Goal: Navigation & Orientation: Find specific page/section

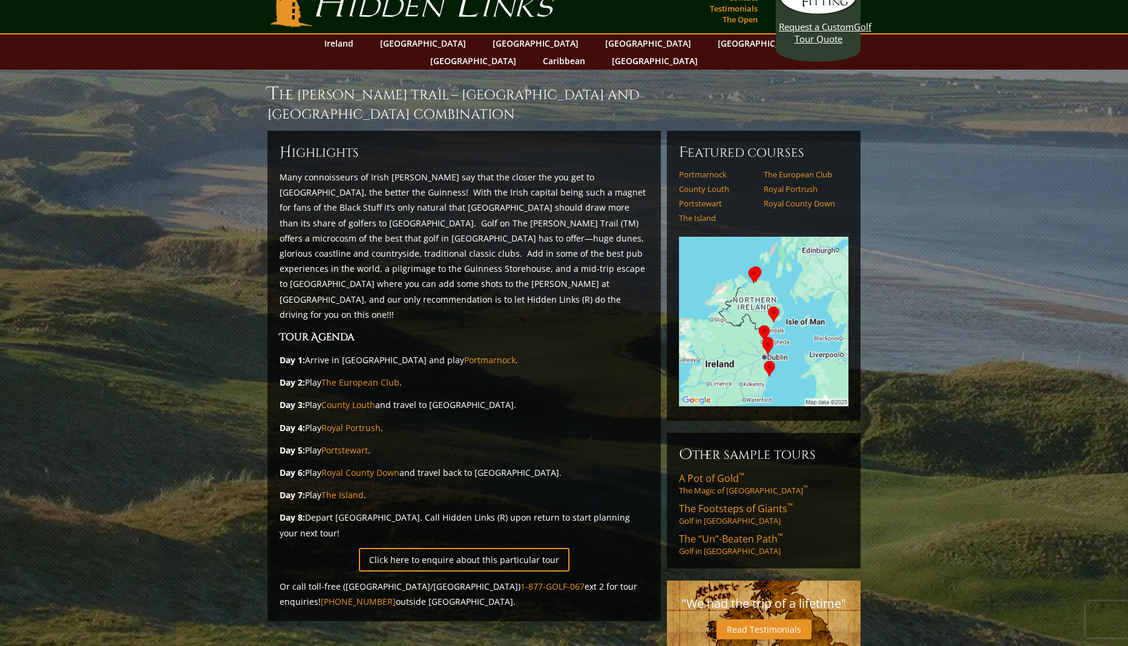
scroll to position [19, 0]
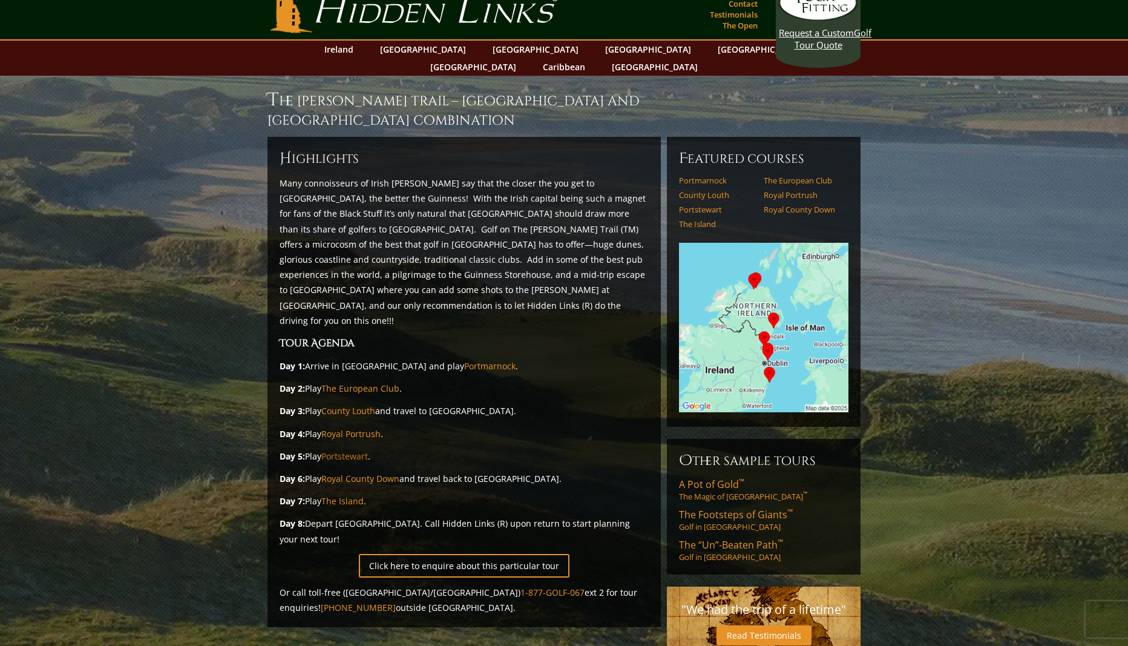
click at [350, 450] on link "Portstewart" at bounding box center [344, 456] width 47 height 12
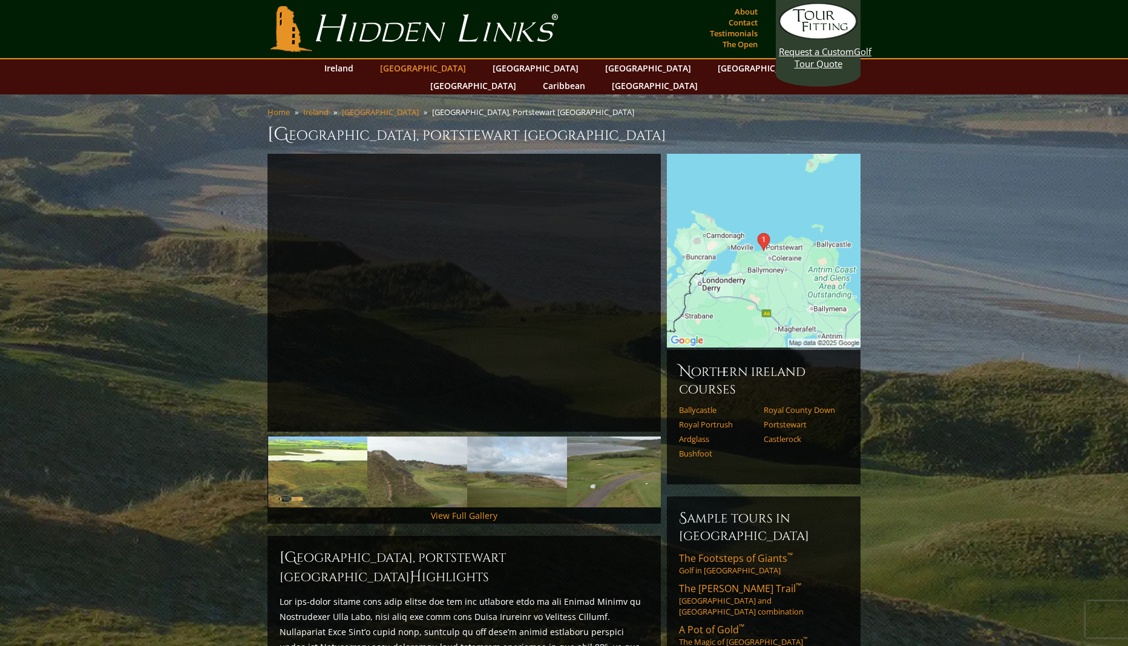
click at [431, 73] on link "[GEOGRAPHIC_DATA]" at bounding box center [423, 68] width 98 height 18
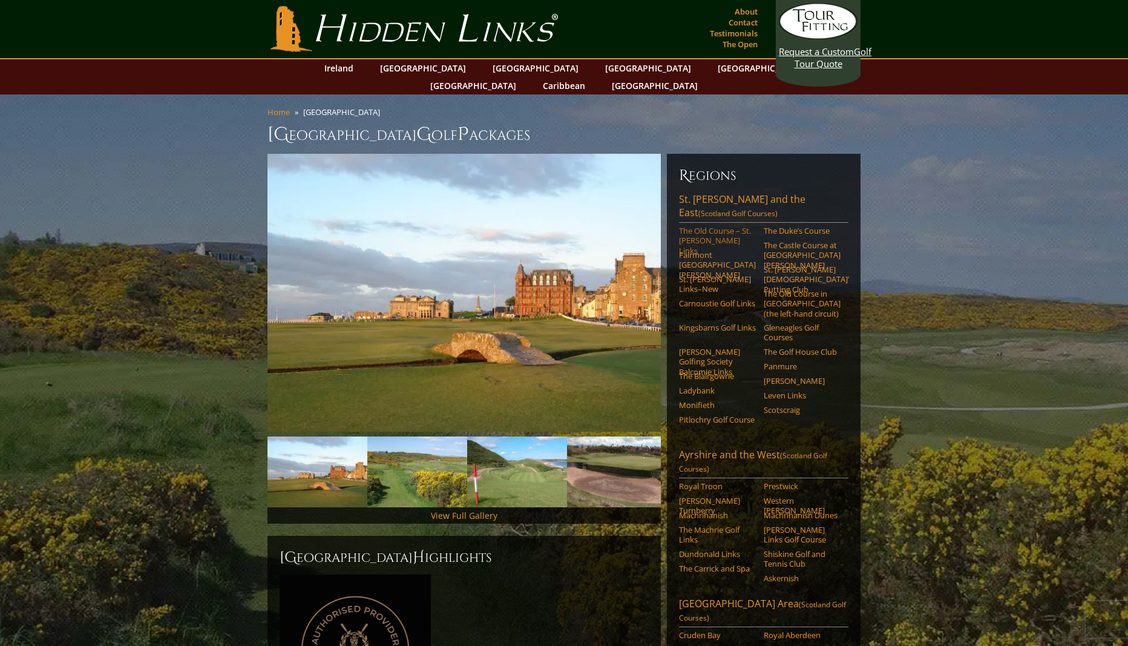
click at [696, 226] on link "The Old Course – St. [PERSON_NAME] Links" at bounding box center [717, 241] width 77 height 30
